Goal: Task Accomplishment & Management: Complete application form

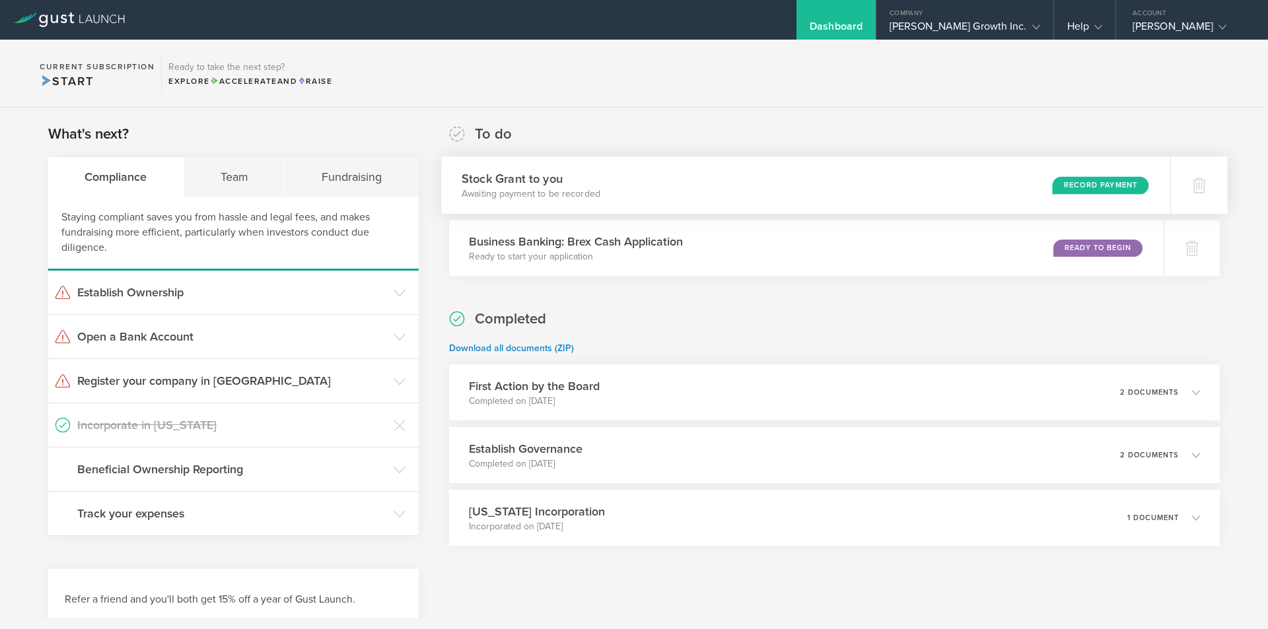
click at [742, 172] on div "Stock Grant to you Awaiting payment to be recorded Record Payment" at bounding box center [805, 184] width 729 height 57
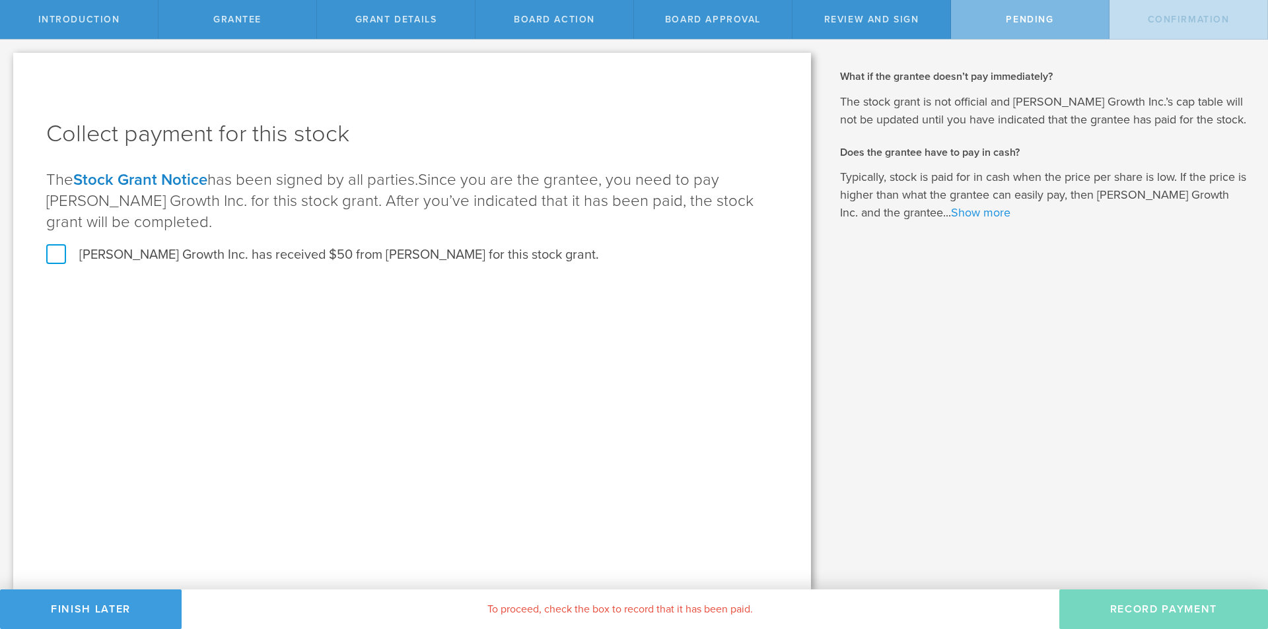
click at [951, 213] on link "Show more" at bounding box center [980, 212] width 59 height 15
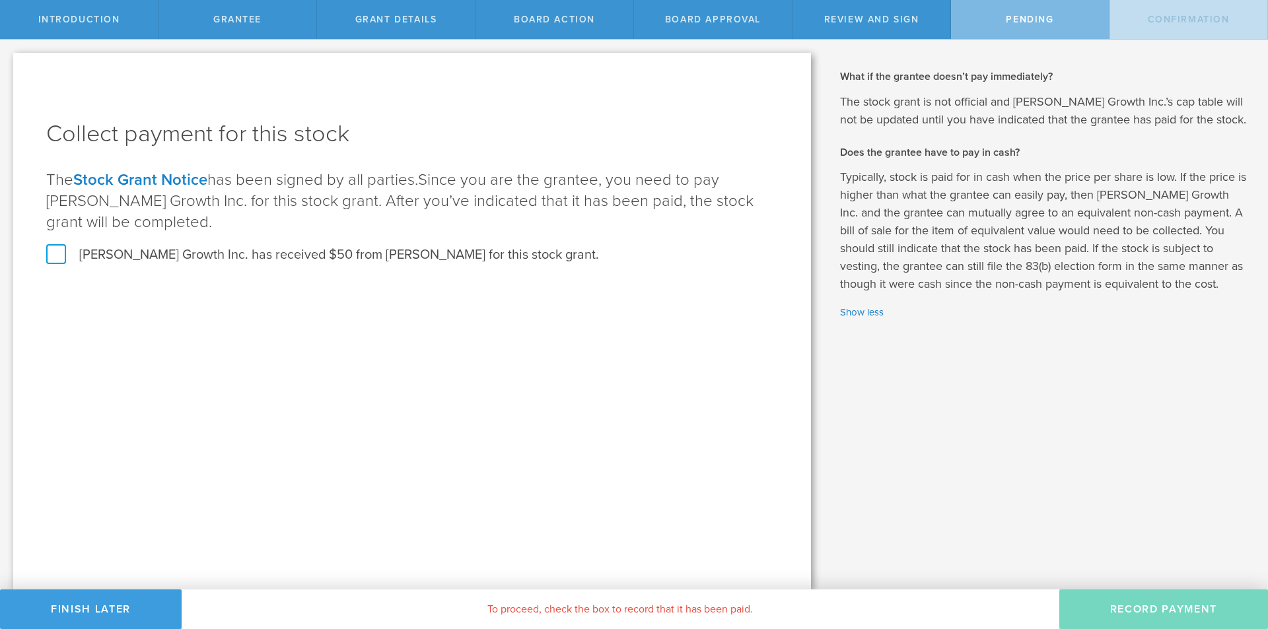
click at [184, 249] on label "Cedric Growth Inc. has received $50 from Andrew Dobbs for this stock grant." at bounding box center [322, 254] width 553 height 17
click at [0, 0] on input "Cedric Growth Inc. has received $50 from Andrew Dobbs for this stock grant." at bounding box center [0, 0] width 0 height 0
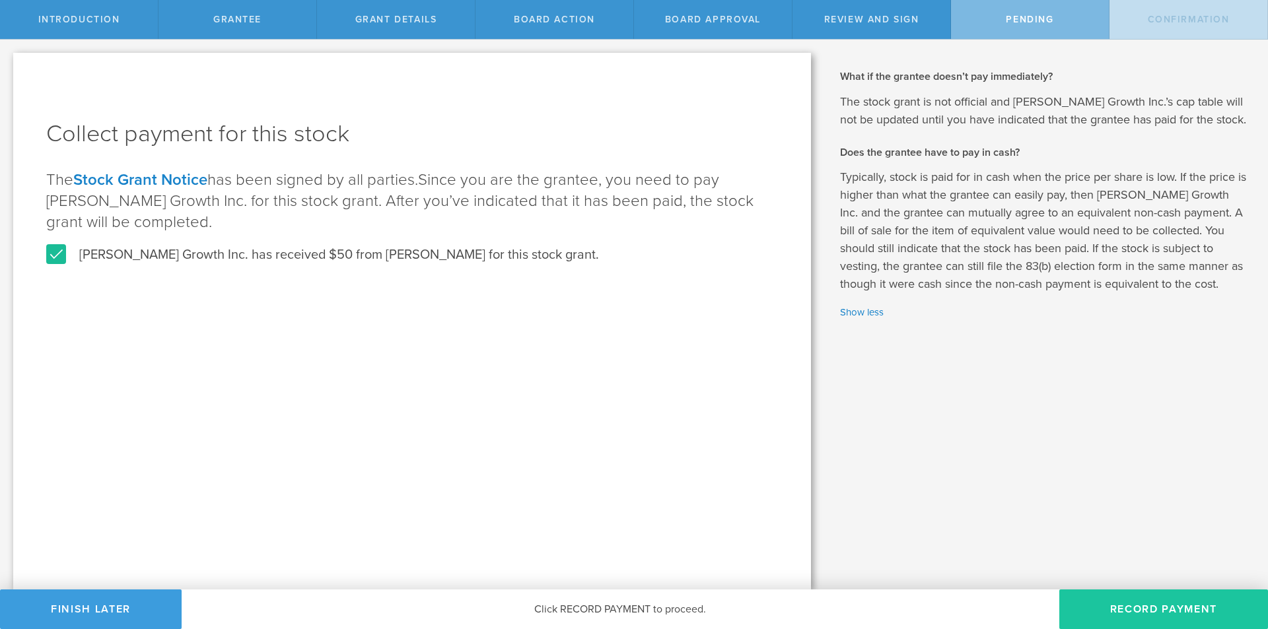
click at [1128, 606] on button "Record Payment" at bounding box center [1163, 610] width 209 height 40
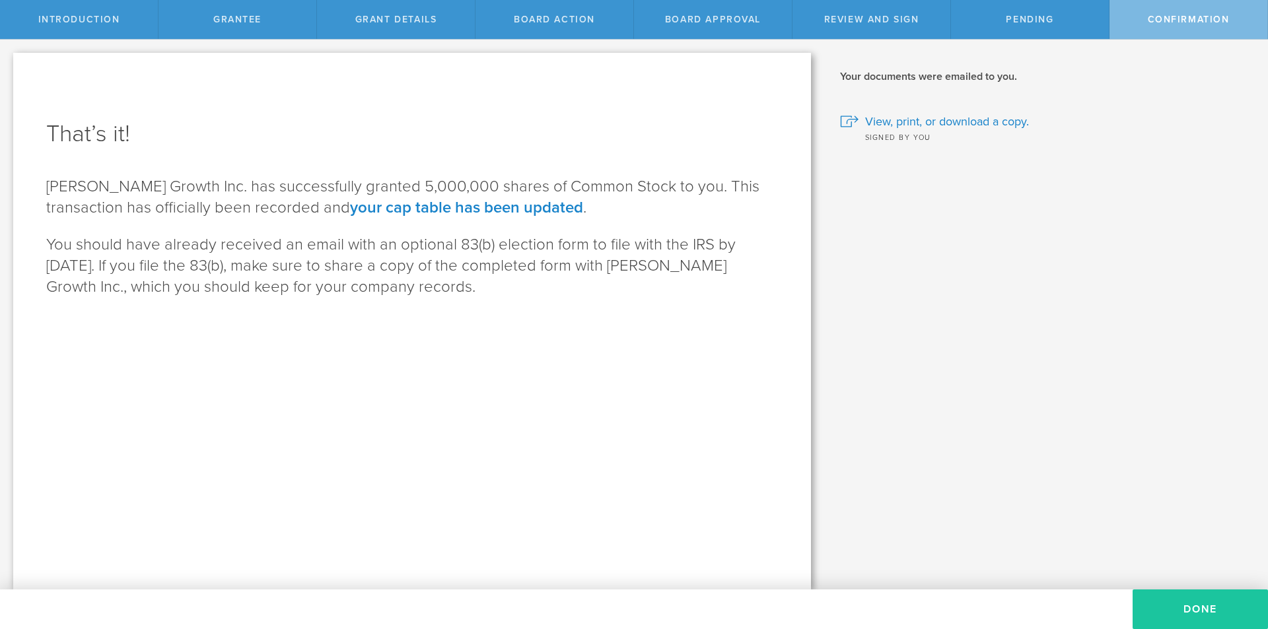
click at [1181, 606] on button "Done" at bounding box center [1199, 610] width 135 height 40
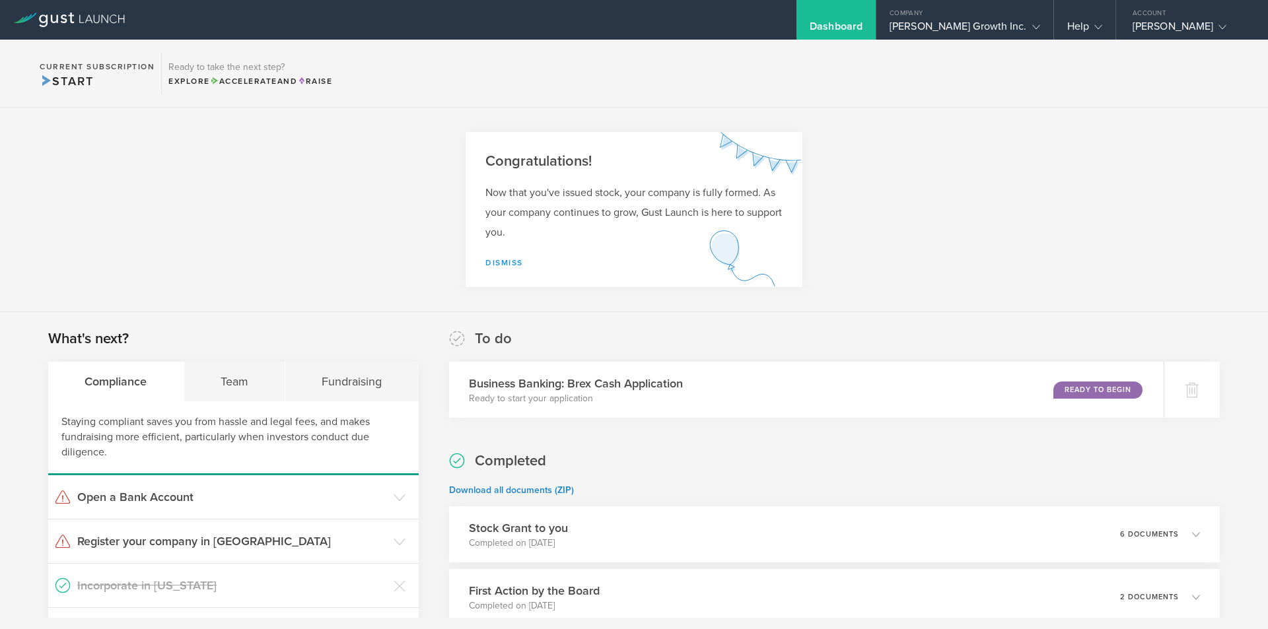
click at [499, 260] on link "Dismiss" at bounding box center [504, 262] width 38 height 9
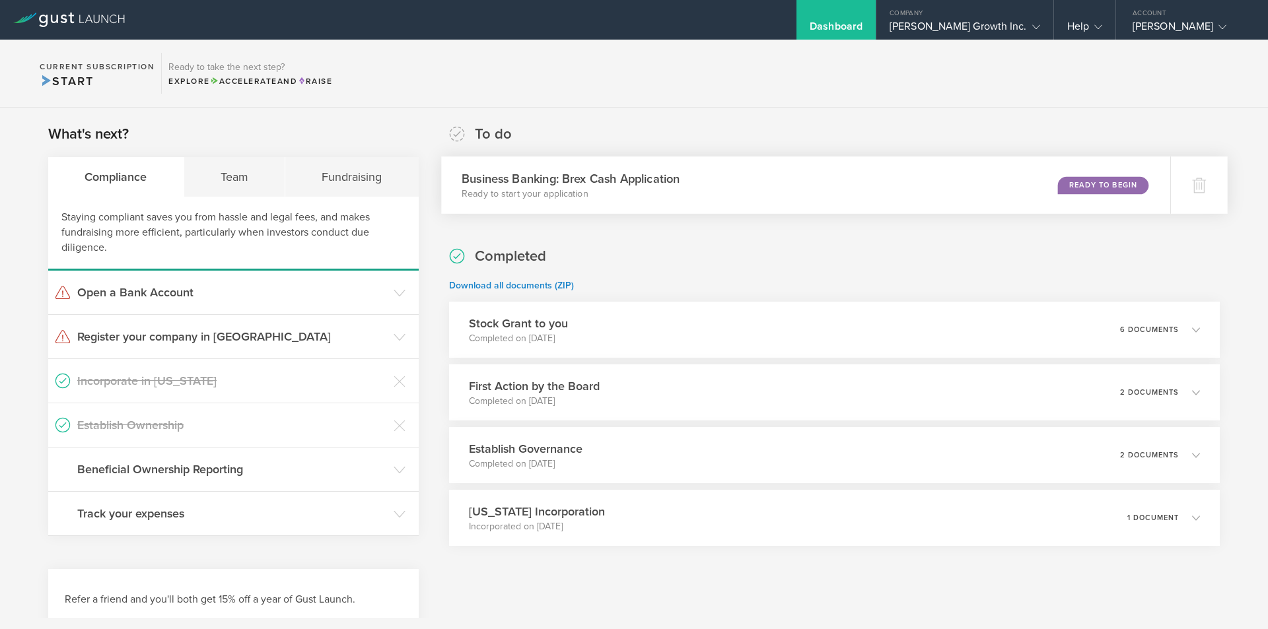
click at [802, 186] on div "Business Banking: Brex Cash Application Ready to start your application Ready t…" at bounding box center [805, 184] width 729 height 57
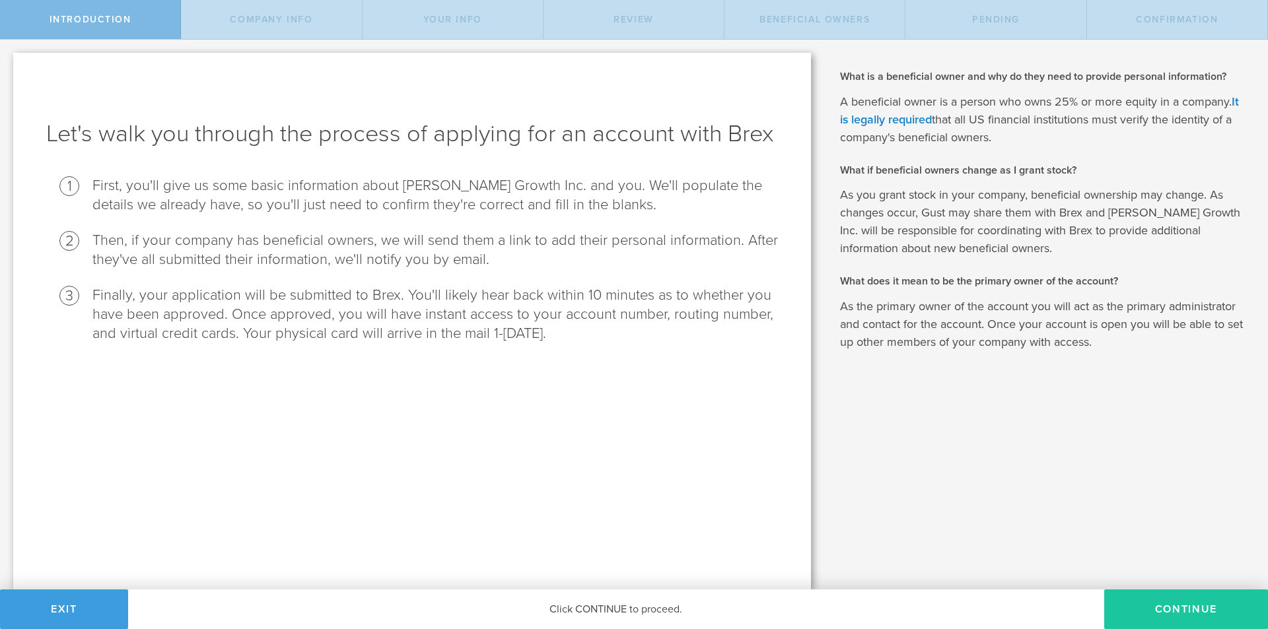
click at [1146, 595] on button "Continue" at bounding box center [1186, 610] width 164 height 40
select select "string:C_CORP"
type input "Website platform for service providers"
type input "[PHONE_NUMBER]"
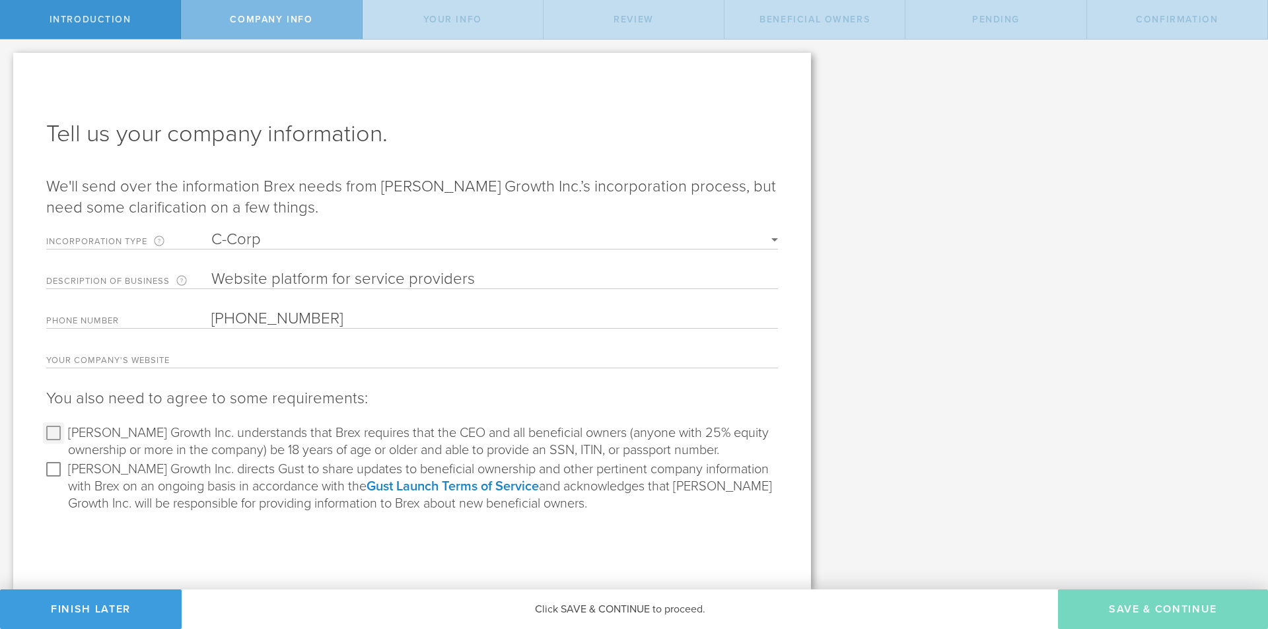
click at [51, 433] on input "[PERSON_NAME] Growth Inc. understands that Brex requires that the CEO and all b…" at bounding box center [53, 433] width 21 height 21
checkbox input "true"
click at [51, 464] on input "[PERSON_NAME] Growth Inc. directs Gust to share updates to beneficial ownership…" at bounding box center [53, 469] width 21 height 21
checkbox input "true"
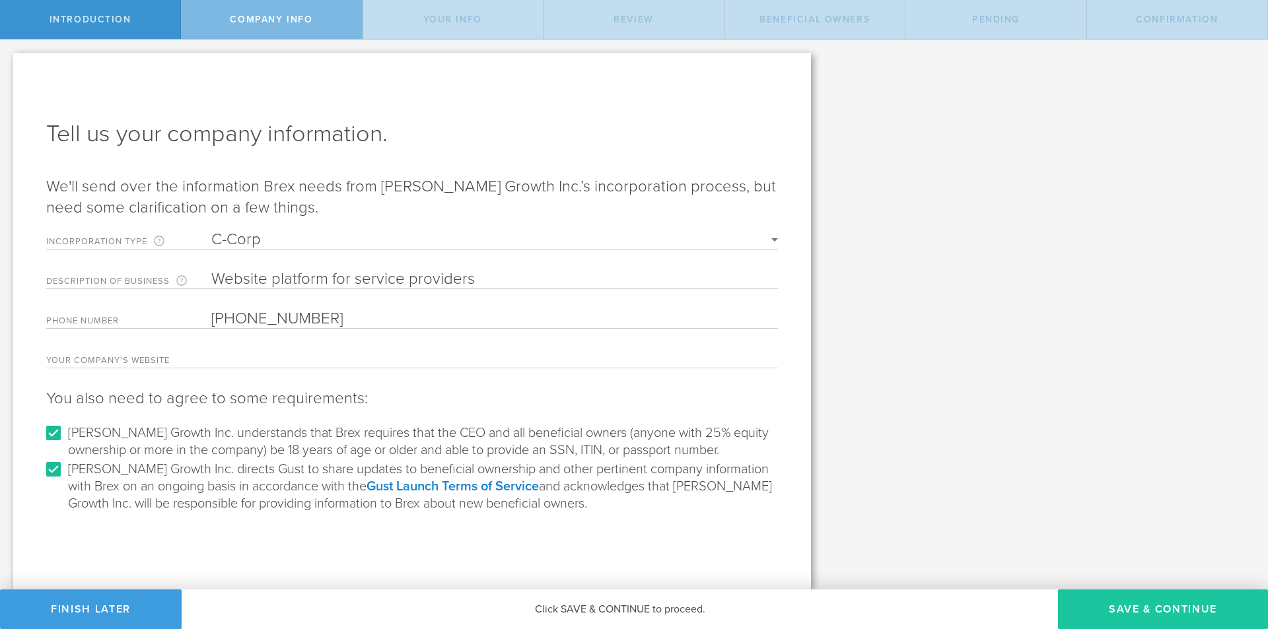
click at [1136, 597] on button "Save & Continue" at bounding box center [1163, 610] width 210 height 40
type input "[PERSON_NAME]"
type input "Founder"
select select "string:SSN"
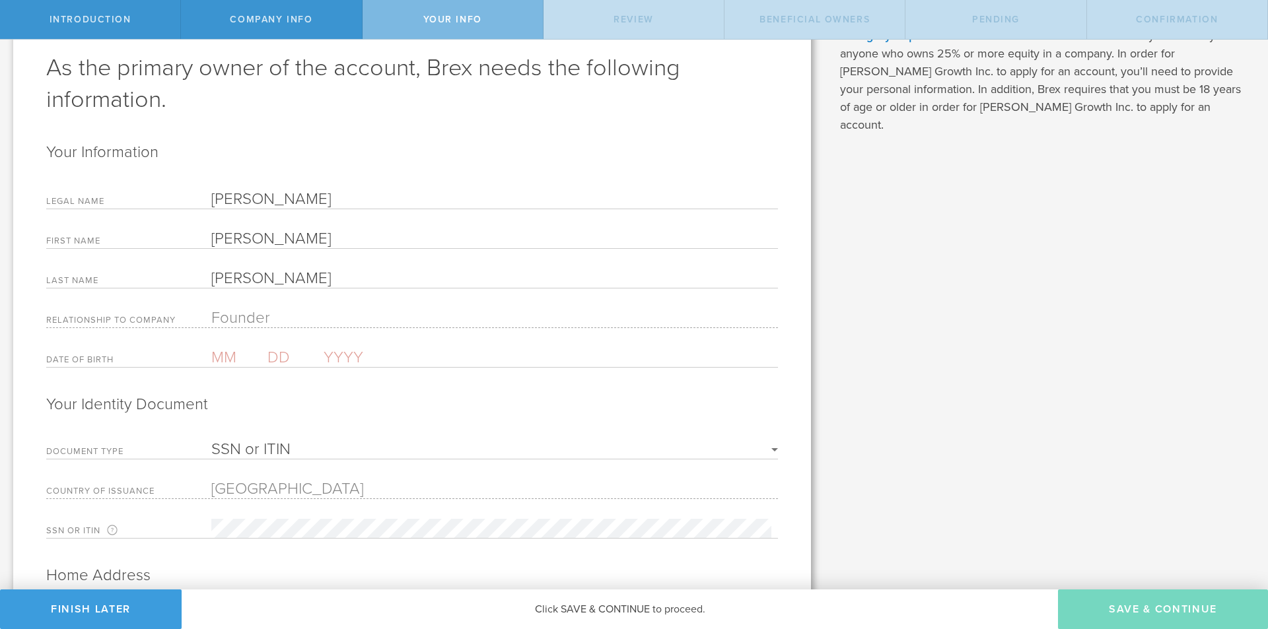
scroll to position [132, 0]
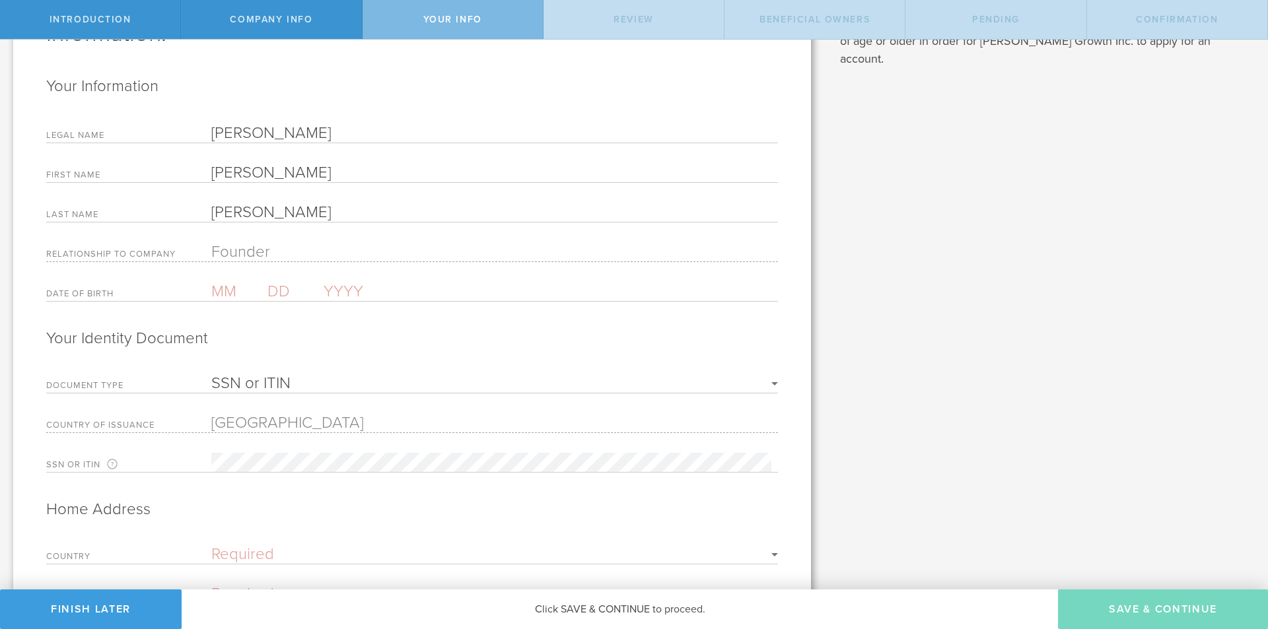
click at [228, 293] on input "text" at bounding box center [239, 291] width 56 height 19
type input "03"
type input "17"
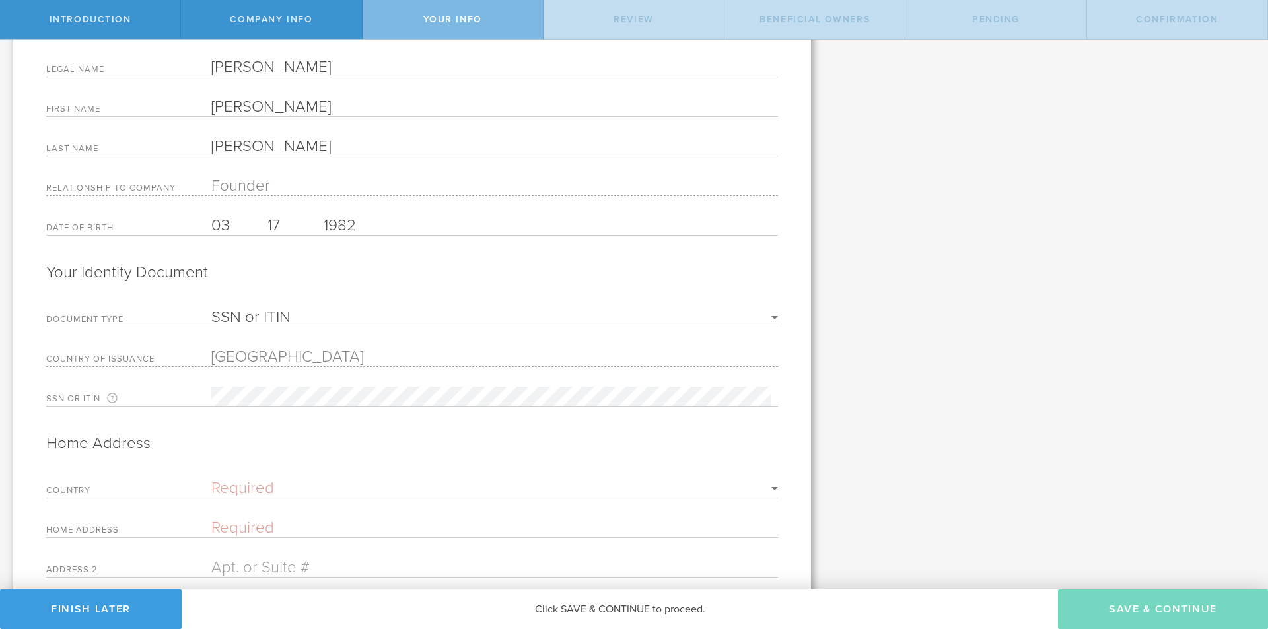
type input "1982"
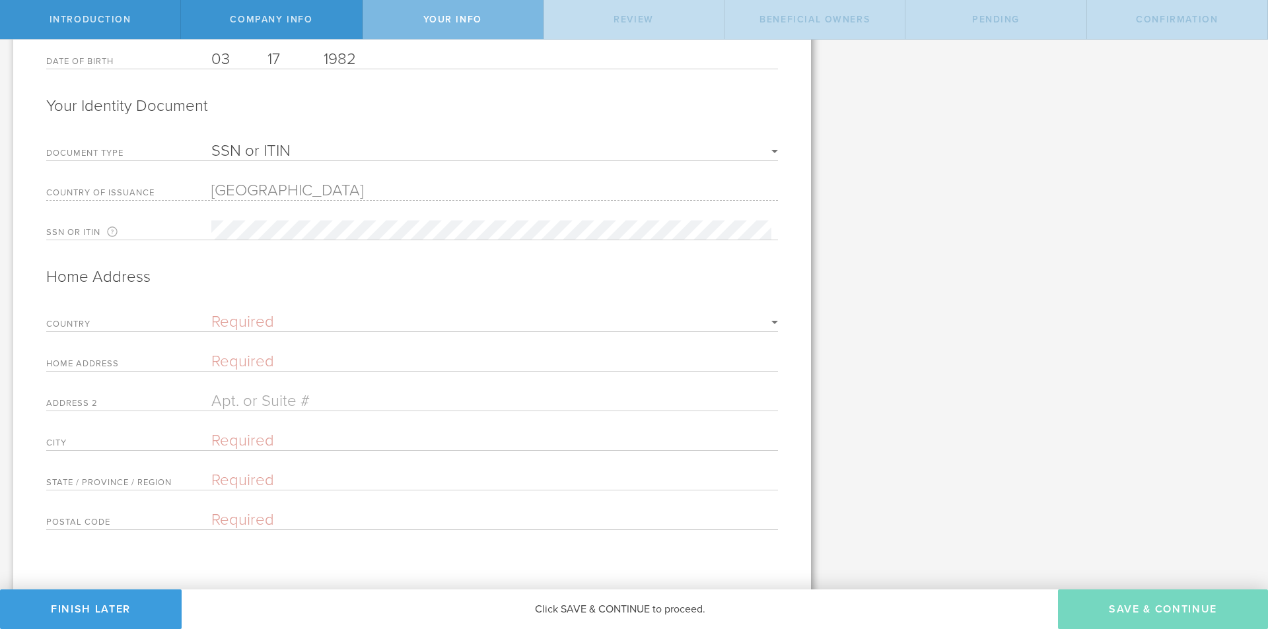
scroll to position [374, 0]
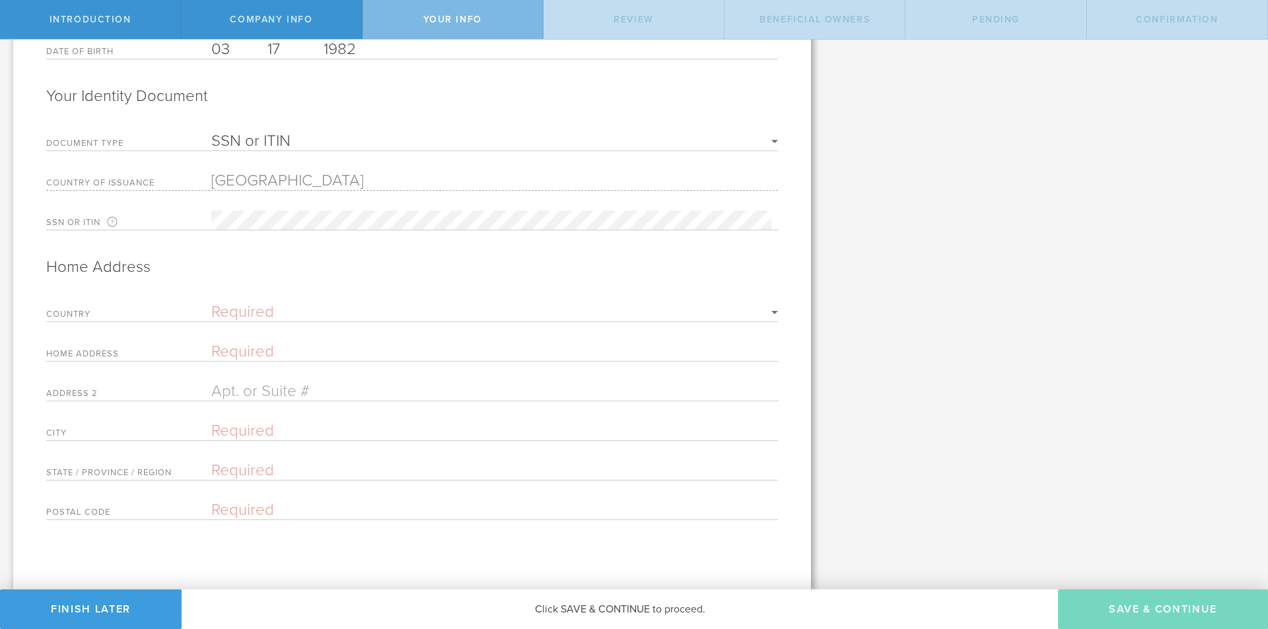
click at [240, 312] on select "Required [GEOGRAPHIC_DATA] [GEOGRAPHIC_DATA] [GEOGRAPHIC_DATA] [GEOGRAPHIC_DATA…" at bounding box center [494, 312] width 567 height 16
select select "string:[GEOGRAPHIC_DATA]"
click at [211, 306] on select "Required [GEOGRAPHIC_DATA] [GEOGRAPHIC_DATA] [GEOGRAPHIC_DATA] [GEOGRAPHIC_DATA…" at bounding box center [494, 312] width 567 height 16
click at [240, 347] on input "text" at bounding box center [494, 353] width 567 height 19
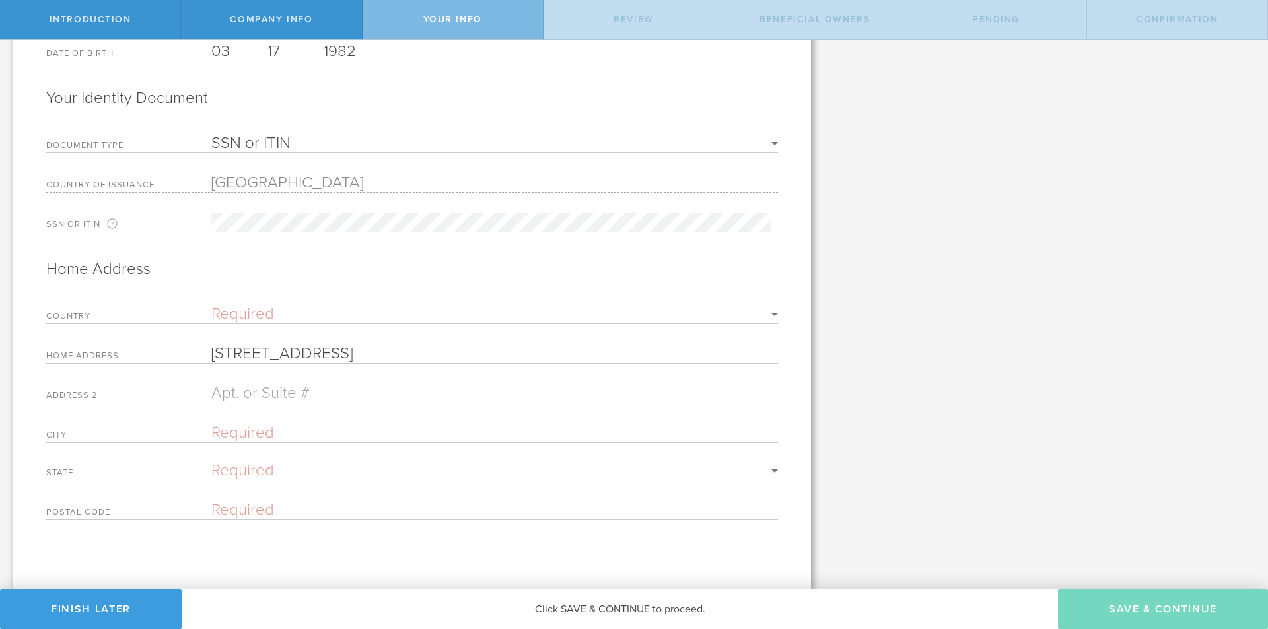
type input "[STREET_ADDRESS]"
type input "[GEOGRAPHIC_DATA]"
click at [306, 468] on select "Required [US_STATE] [US_STATE] [US_STATE] [US_STATE] [US_STATE] [US_STATE] [US_…" at bounding box center [494, 471] width 567 height 16
select select "string:MA"
click at [211, 463] on select "Required [US_STATE] [US_STATE] [US_STATE] [US_STATE] [US_STATE] [US_STATE] [US_…" at bounding box center [494, 471] width 567 height 16
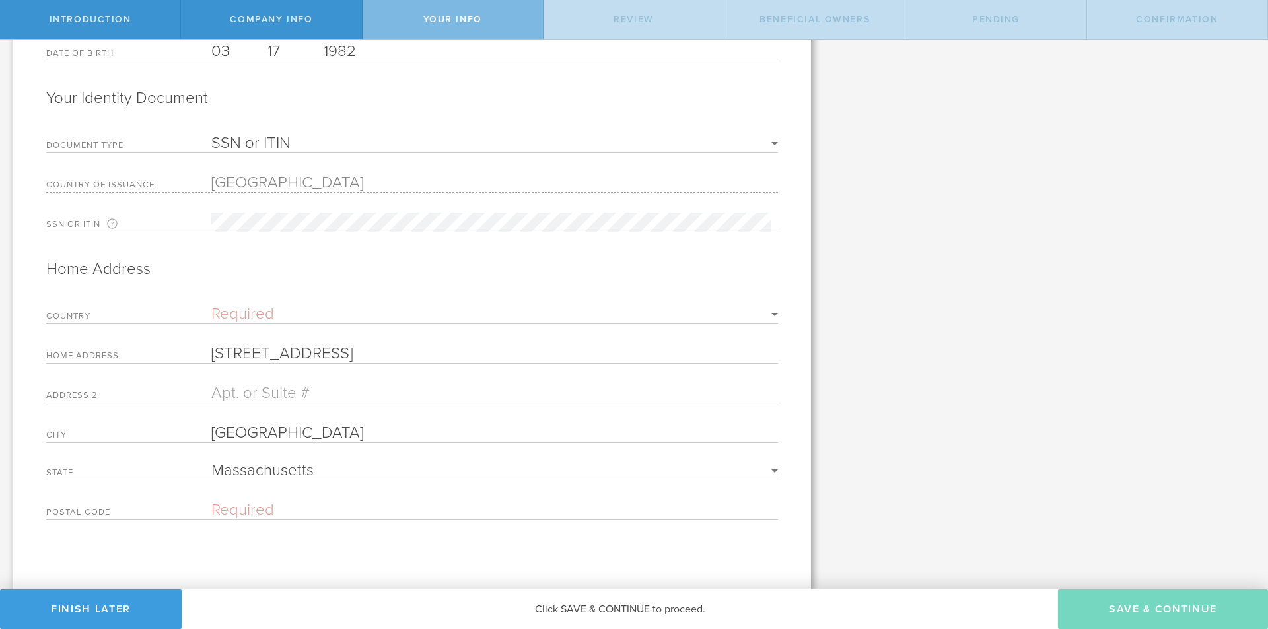
click at [263, 507] on input "text" at bounding box center [494, 510] width 567 height 19
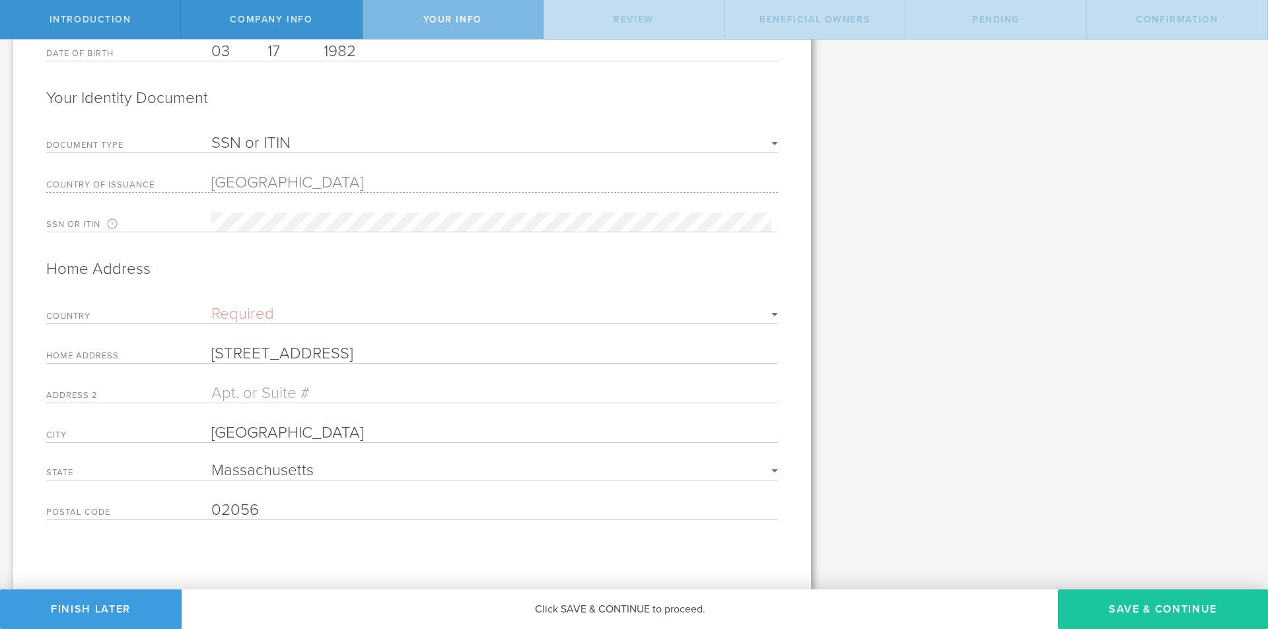
type input "02056"
click at [1121, 602] on button "Save & Continue" at bounding box center [1163, 610] width 210 height 40
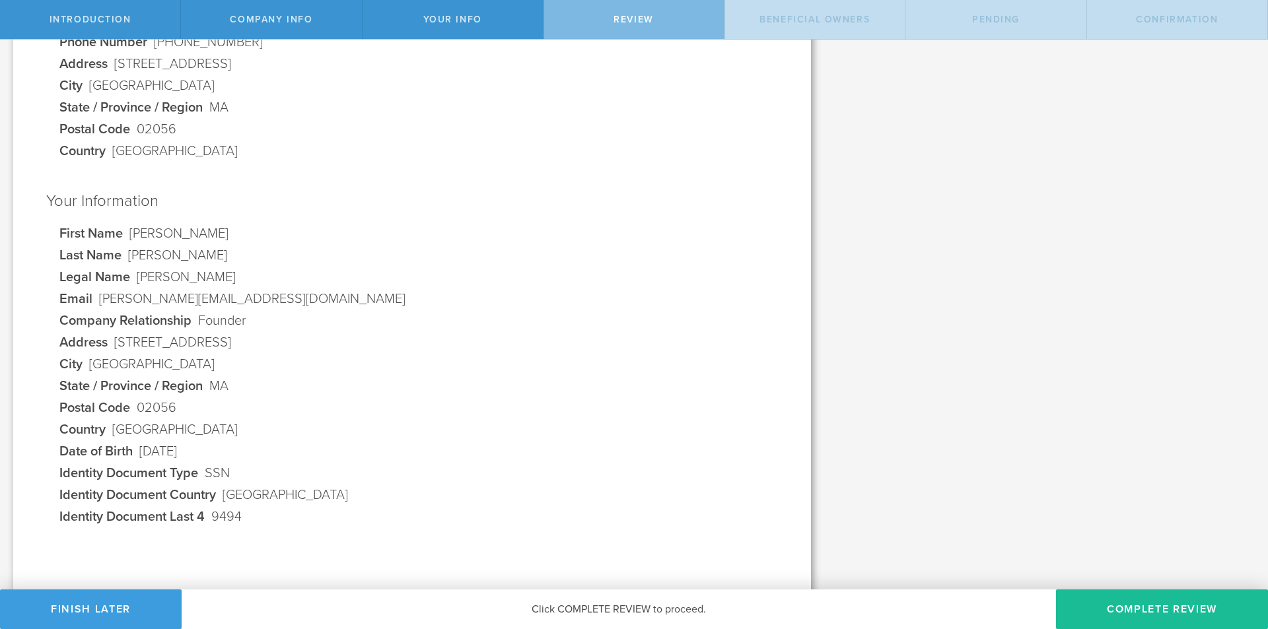
scroll to position [281, 0]
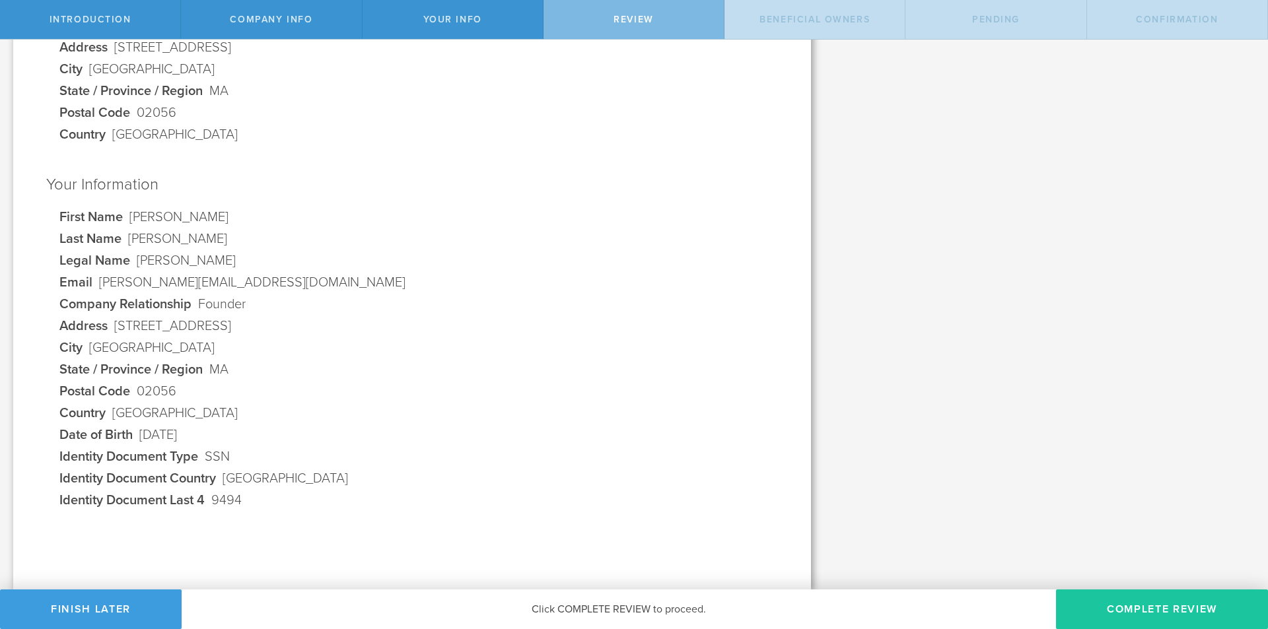
click at [1169, 605] on button "Complete Review" at bounding box center [1162, 610] width 212 height 40
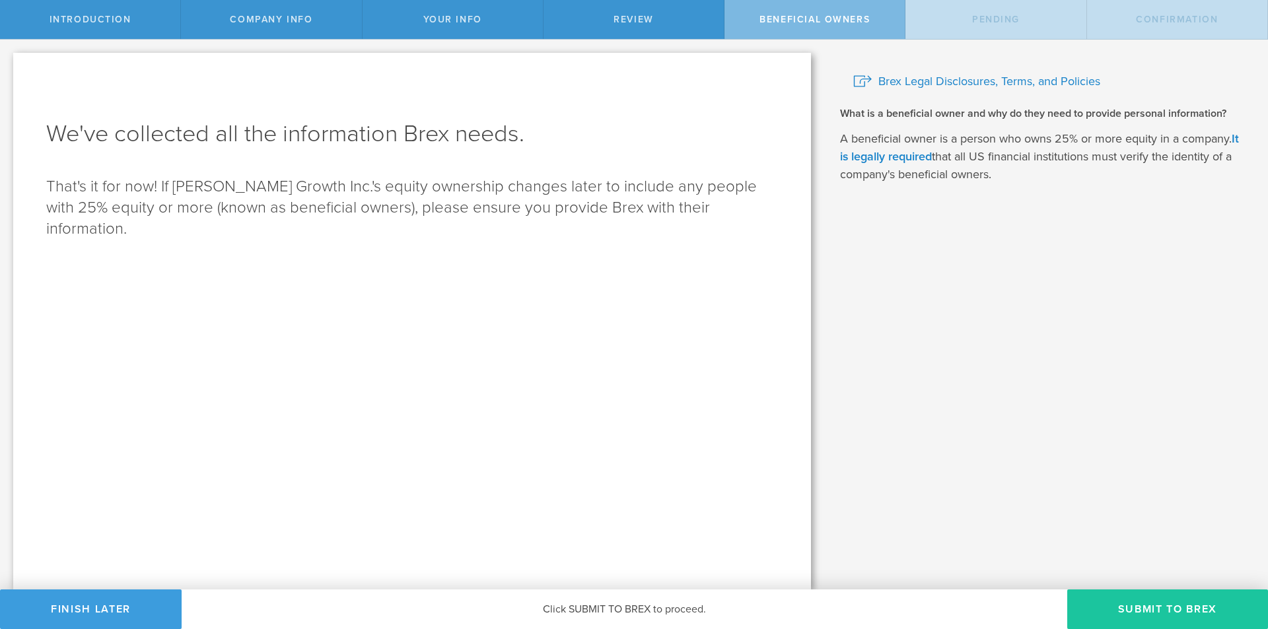
click at [1142, 603] on button "Submit to Brex" at bounding box center [1167, 610] width 201 height 40
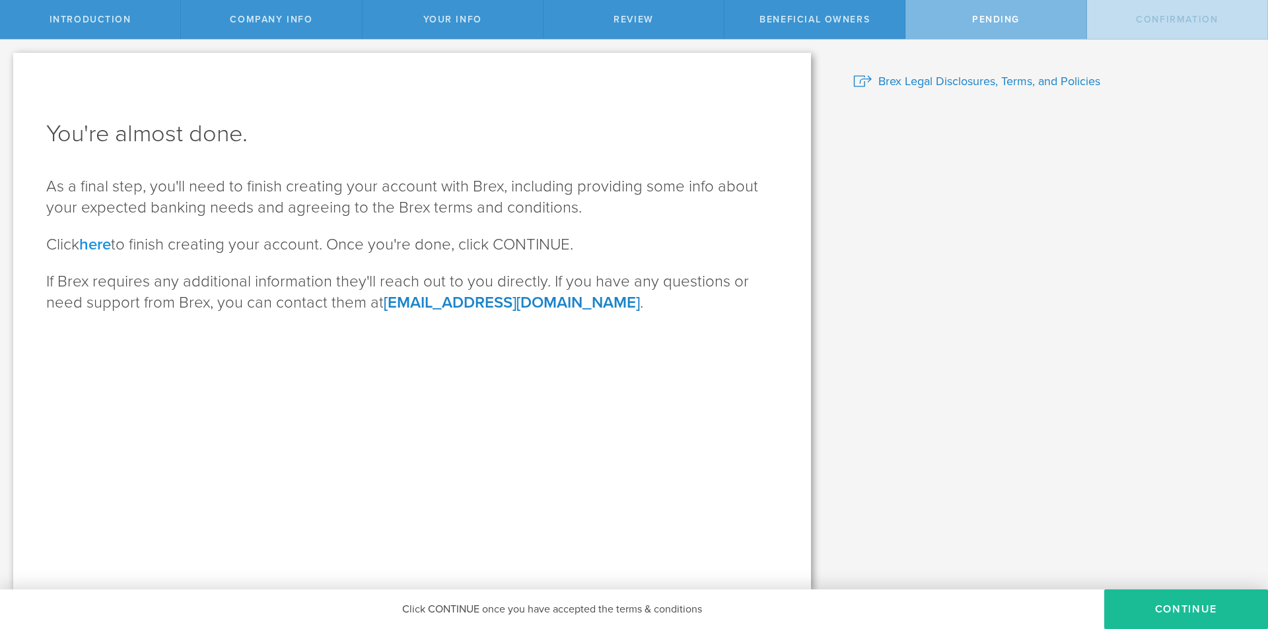
click at [89, 240] on link "here" at bounding box center [95, 244] width 32 height 19
